Goal: Navigation & Orientation: Find specific page/section

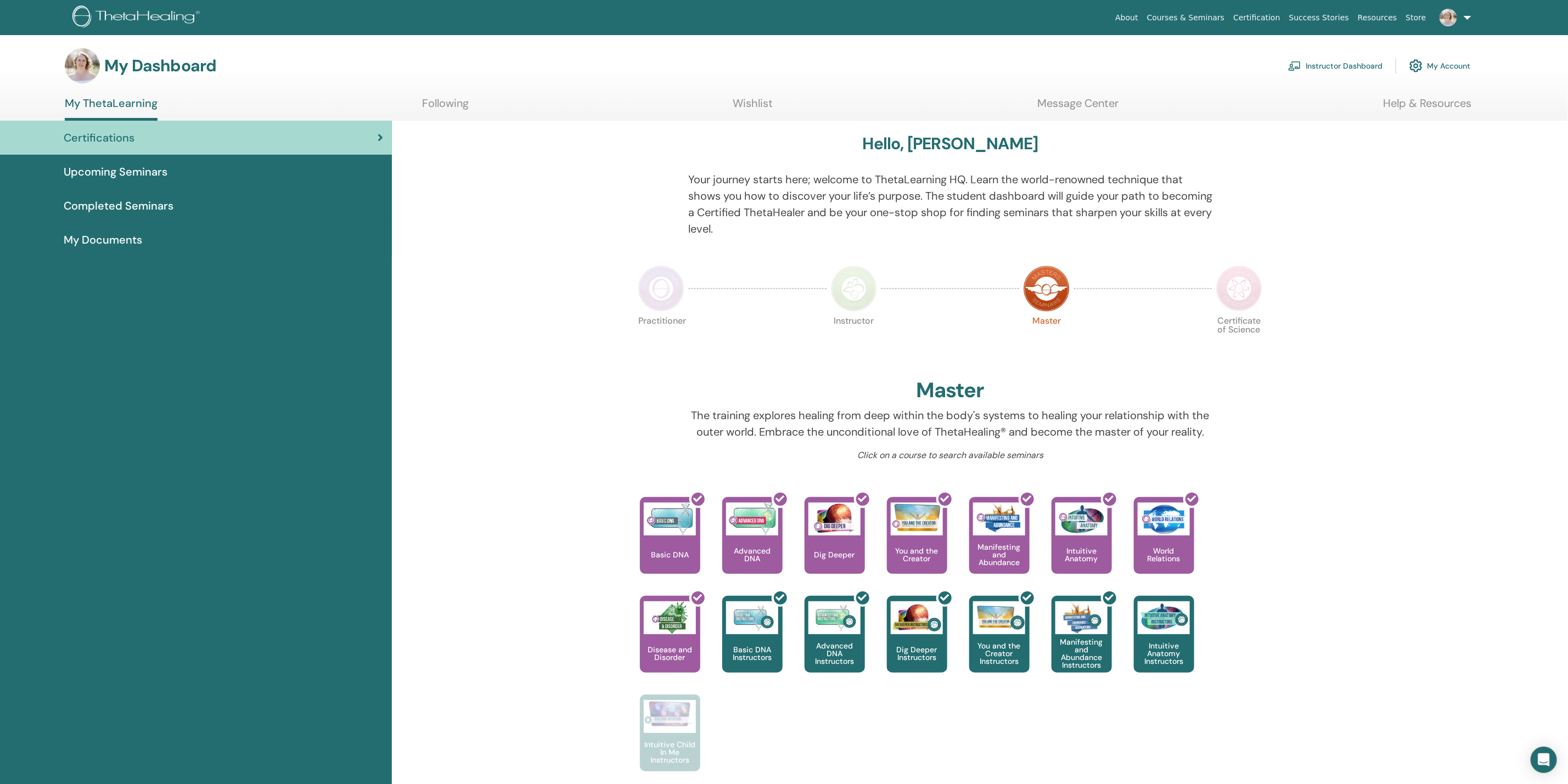
click at [1317, 68] on link "Instructor Dashboard" at bounding box center [1335, 65] width 95 height 24
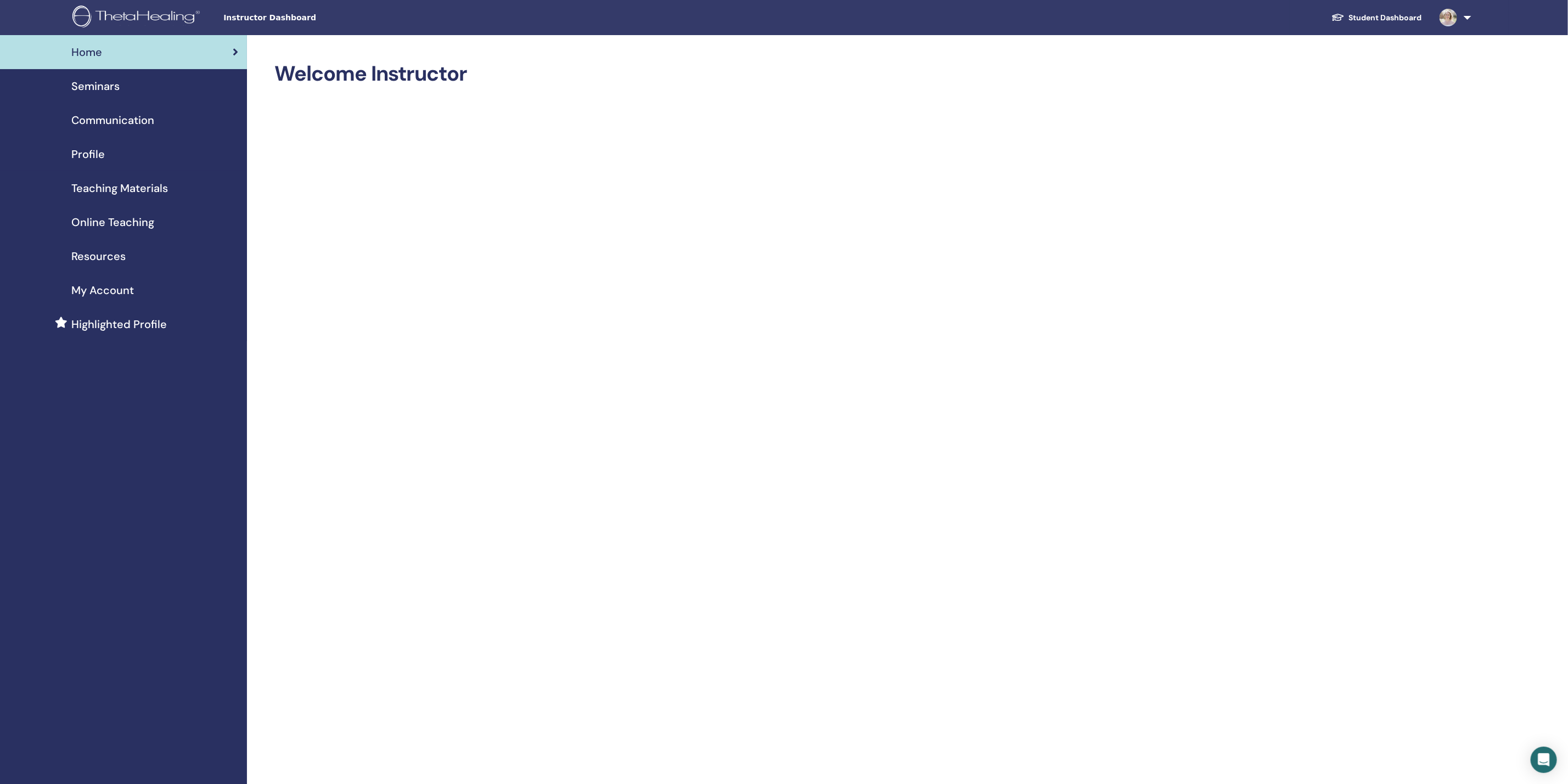
click at [1362, 18] on link "Student Dashboard" at bounding box center [1376, 17] width 108 height 20
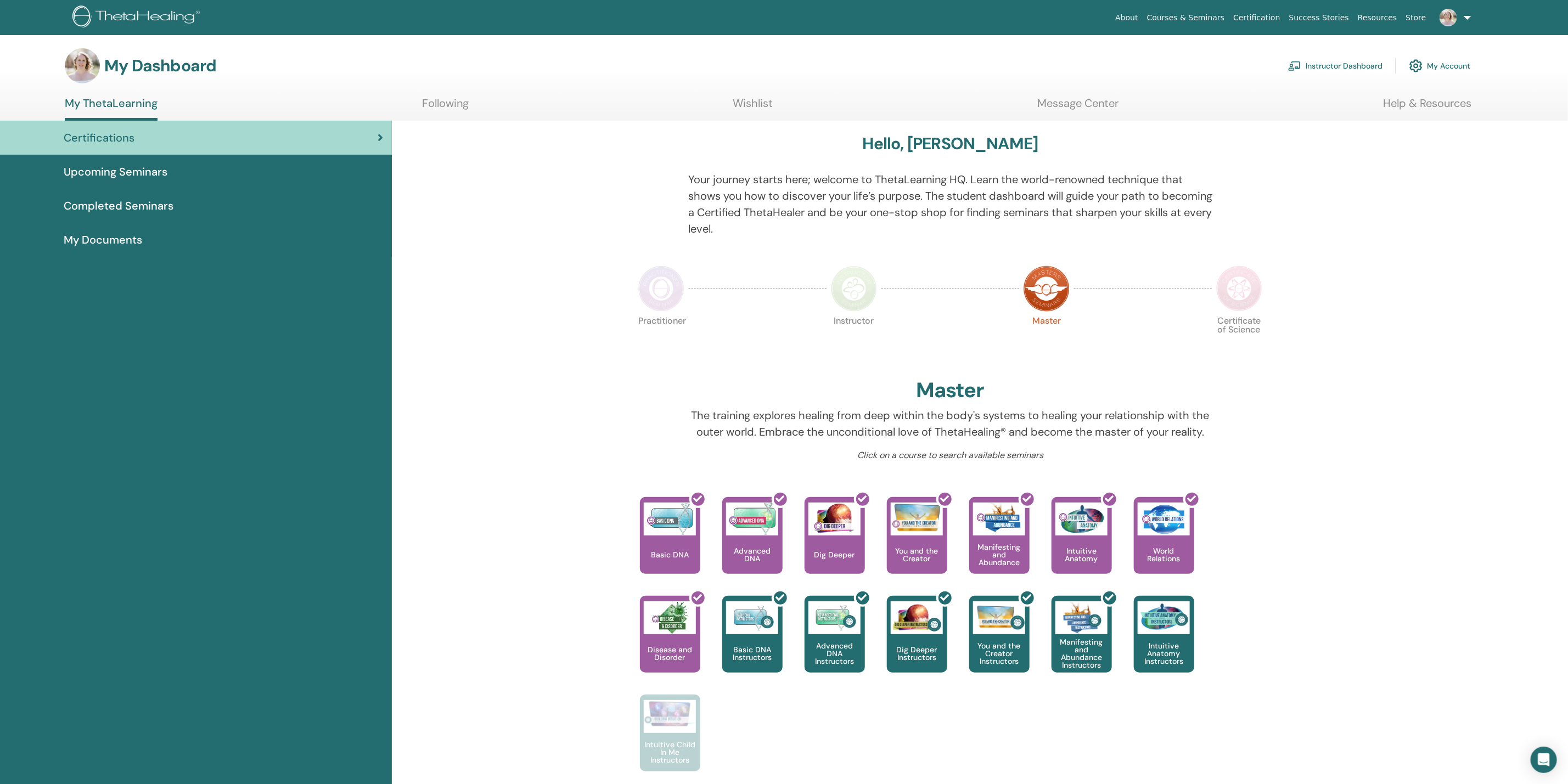
click at [1330, 64] on link "Instructor Dashboard" at bounding box center [1335, 65] width 95 height 24
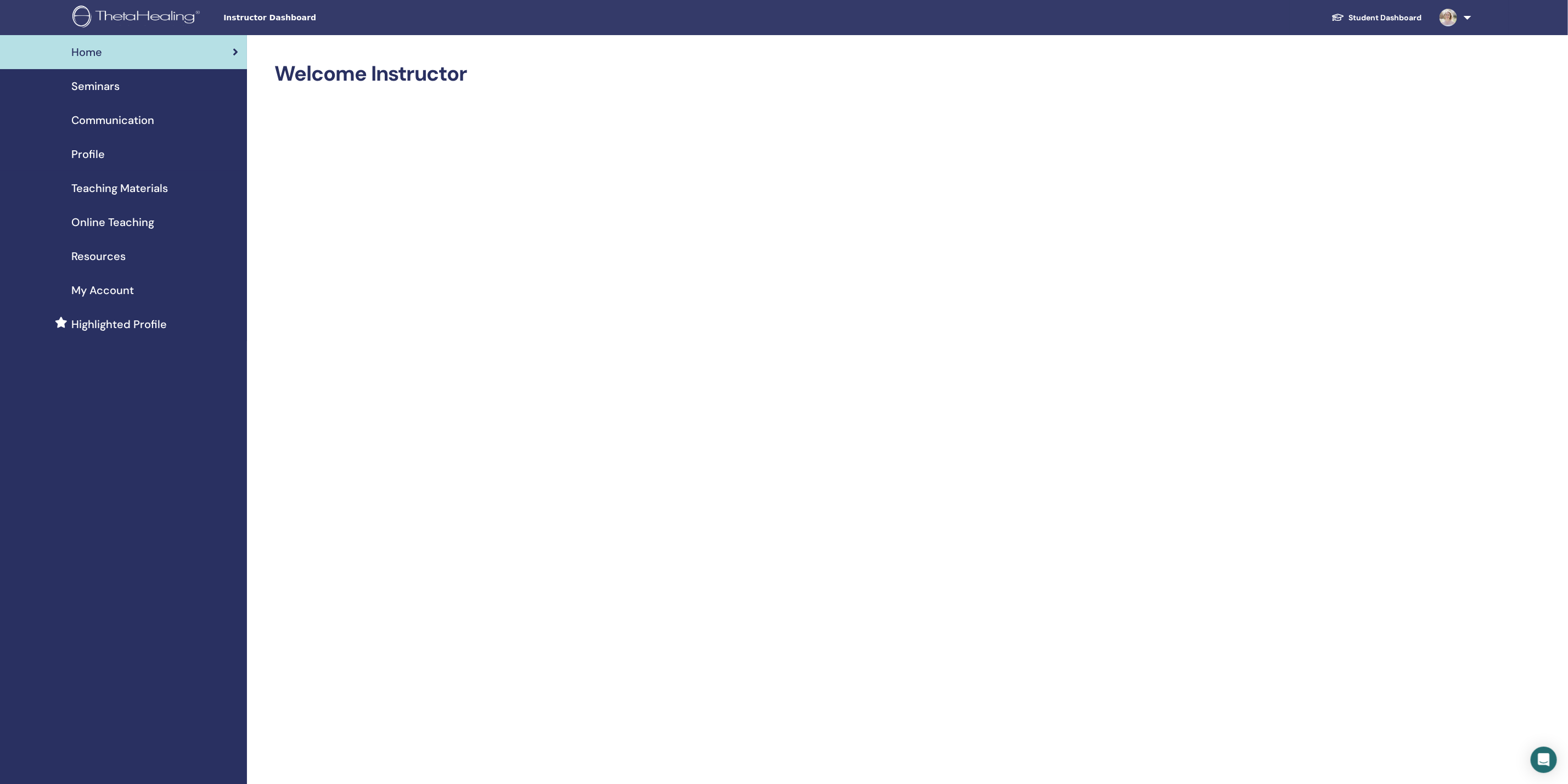
click at [89, 150] on span "Profile" at bounding box center [88, 155] width 33 height 17
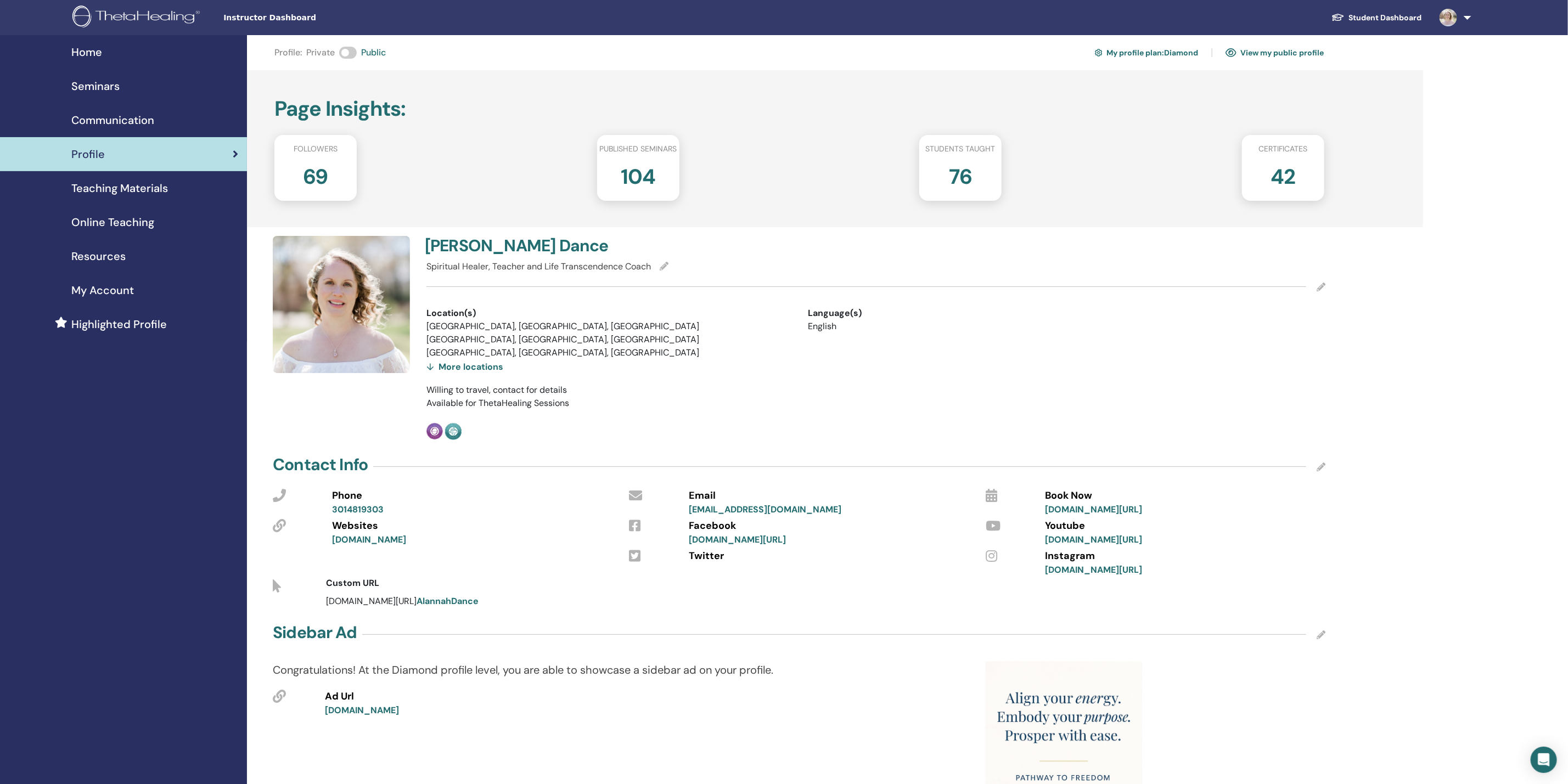
click at [472, 369] on div "More locations" at bounding box center [465, 367] width 77 height 15
